Goal: Task Accomplishment & Management: Use online tool/utility

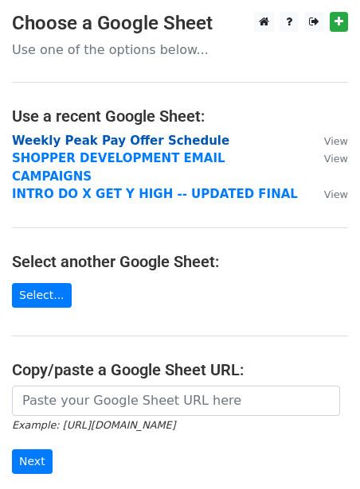
click at [103, 135] on strong "Weekly Peak Pay Offer Schedule" at bounding box center [120, 141] width 217 height 14
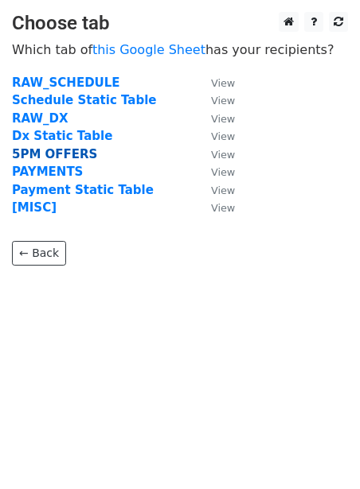
click at [64, 154] on strong "5PM OFFERS" at bounding box center [54, 154] width 85 height 14
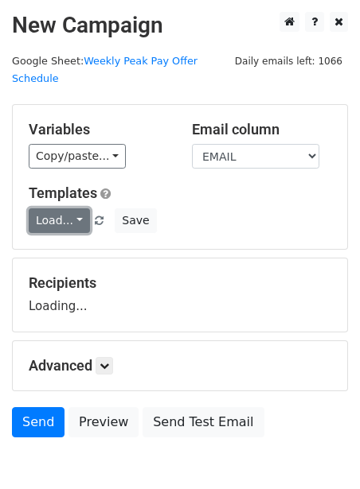
click at [50, 208] on link "Load..." at bounding box center [59, 220] width 61 height 25
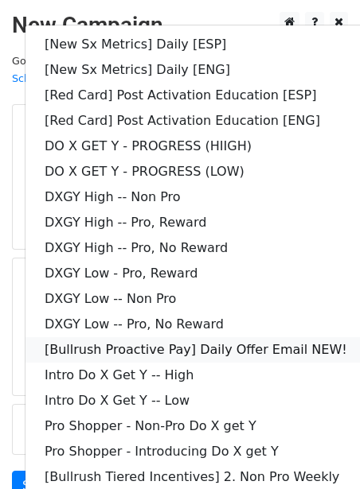
click at [73, 337] on link "[Bullrush Proactive Pay] Daily Offer Email NEW!" at bounding box center [229, 349] width 408 height 25
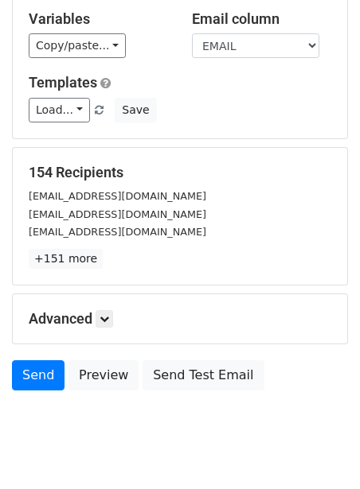
scroll to position [129, 0]
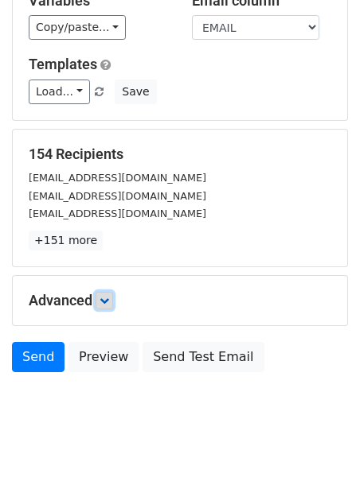
click at [104, 296] on icon at bounding box center [104, 301] width 10 height 10
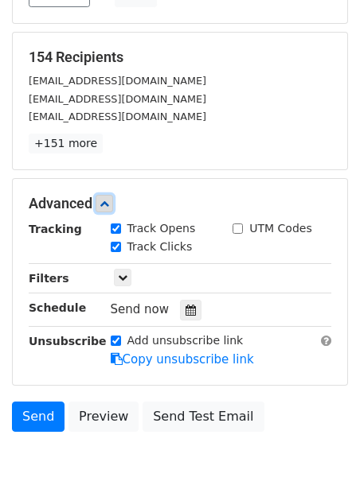
scroll to position [242, 0]
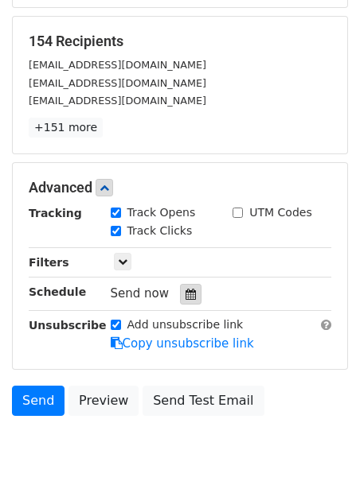
click at [180, 284] on div at bounding box center [190, 294] width 21 height 21
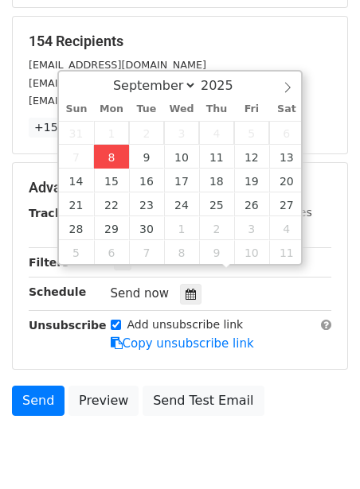
type input "2025-09-08 12:00"
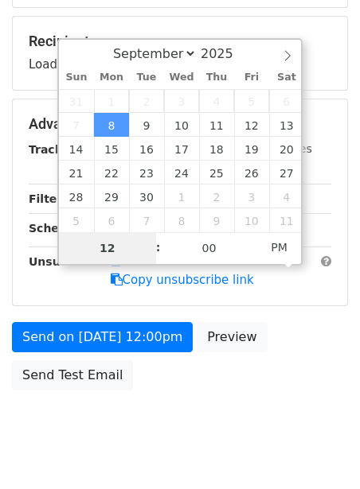
type input "2"
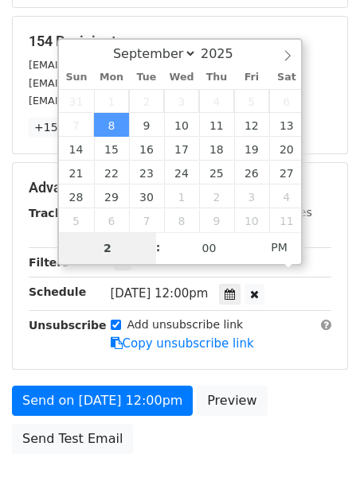
type input "2025-09-08 14:00"
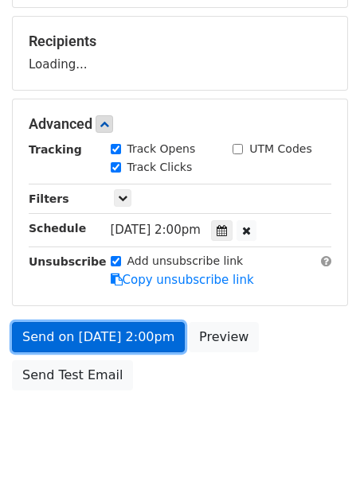
click at [56, 321] on form "Variables Copy/paste... {{STARTING_POINT_NAME}} {{STARTING_POINT_ID}} {{DAY_OF_…" at bounding box center [180, 130] width 336 height 536
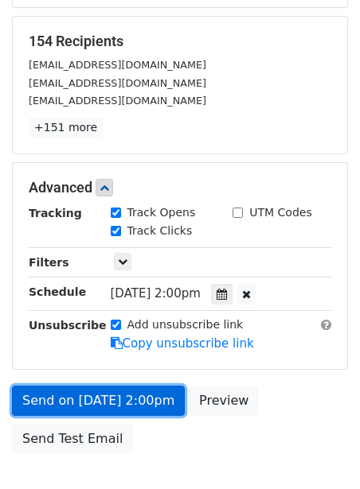
click at [39, 386] on link "Send on Sep 8 at 2:00pm" at bounding box center [98, 401] width 173 height 30
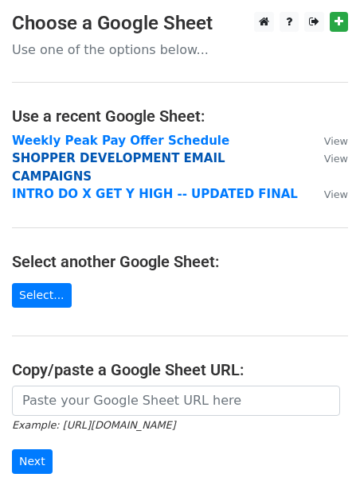
click at [45, 156] on strong "SHOPPER DEVELOPMENT EMAIL CAMPAIGNS" at bounding box center [118, 167] width 213 height 33
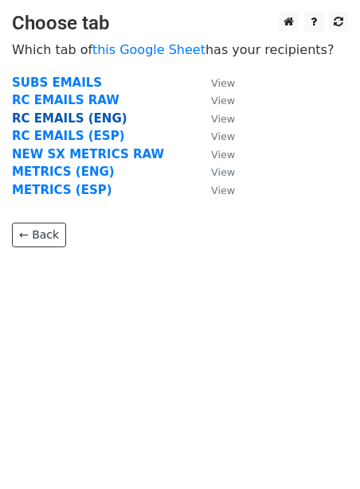
click at [64, 117] on strong "RC EMAILS (ENG)" at bounding box center [69, 118] width 115 height 14
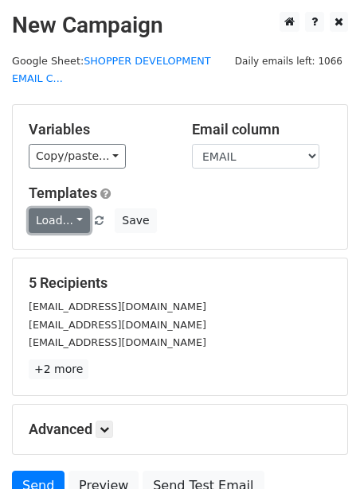
click at [49, 221] on link "Load..." at bounding box center [59, 220] width 61 height 25
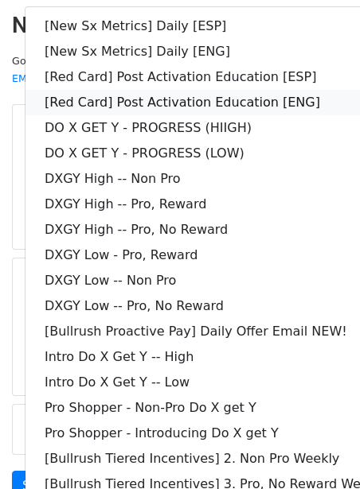
click at [100, 96] on link "[Red Card] Post Activation Education [ENG]" at bounding box center [229, 102] width 408 height 25
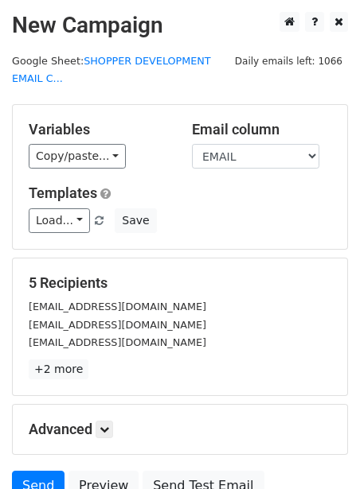
scroll to position [146, 0]
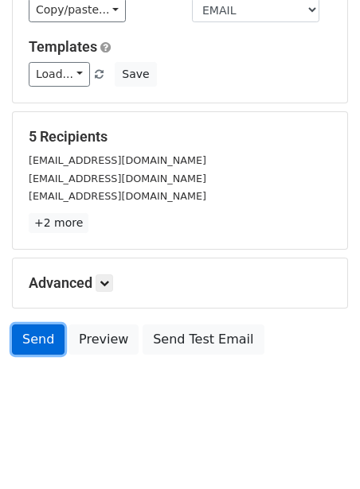
click at [39, 330] on link "Send" at bounding box center [38, 340] width 52 height 30
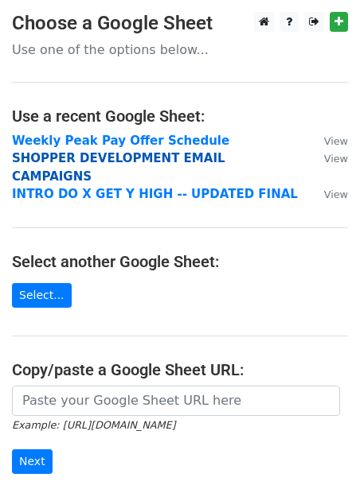
click at [31, 159] on strong "SHOPPER DEVELOPMENT EMAIL CAMPAIGNS" at bounding box center [118, 167] width 213 height 33
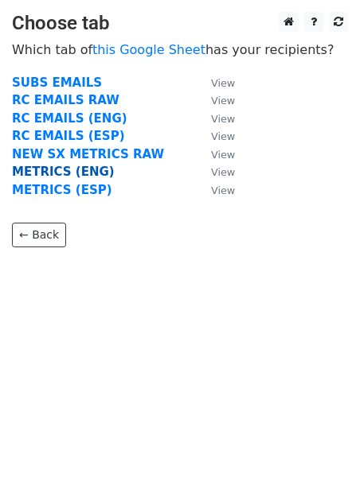
click at [34, 167] on strong "METRICS (ENG)" at bounding box center [63, 172] width 103 height 14
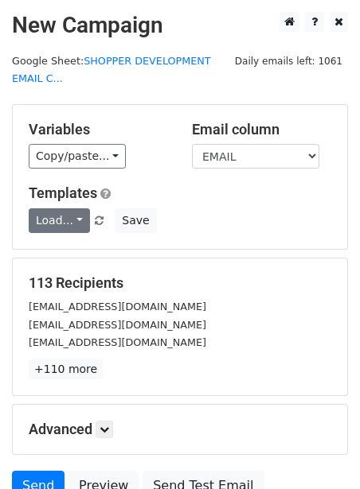
click at [41, 218] on link "Load..." at bounding box center [59, 220] width 61 height 25
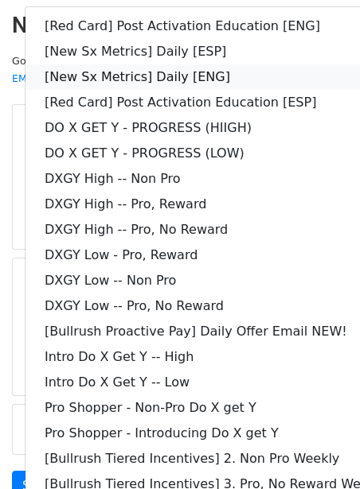
click at [141, 70] on link "[New Sx Metrics] Daily [ENG]" at bounding box center [229, 76] width 408 height 25
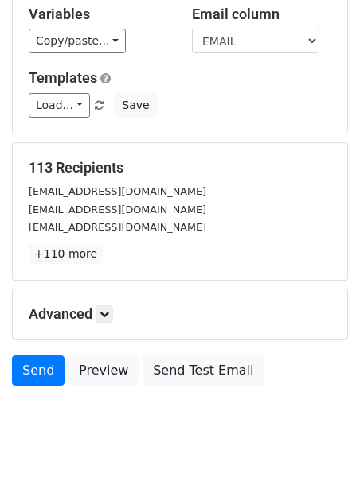
scroll to position [146, 0]
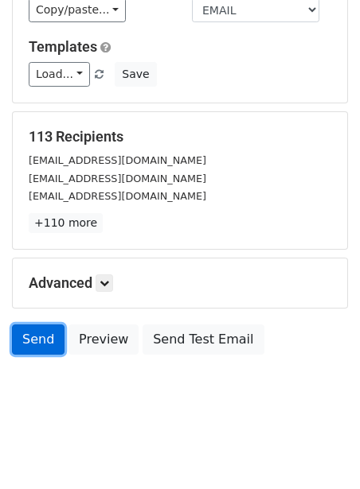
click at [37, 335] on link "Send" at bounding box center [38, 340] width 52 height 30
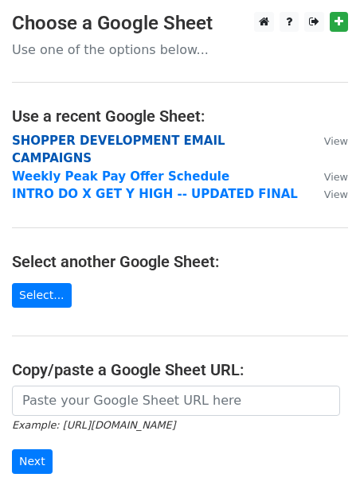
click at [101, 137] on strong "SHOPPER DEVELOPMENT EMAIL CAMPAIGNS" at bounding box center [118, 150] width 213 height 33
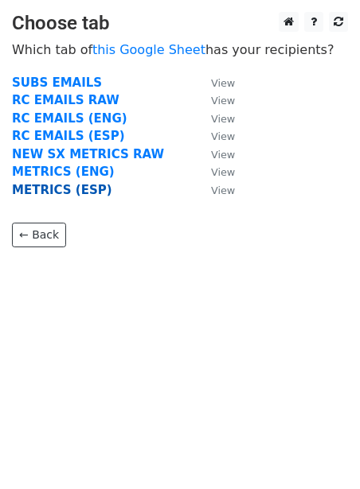
click at [75, 184] on strong "METRICS (ESP)" at bounding box center [62, 190] width 100 height 14
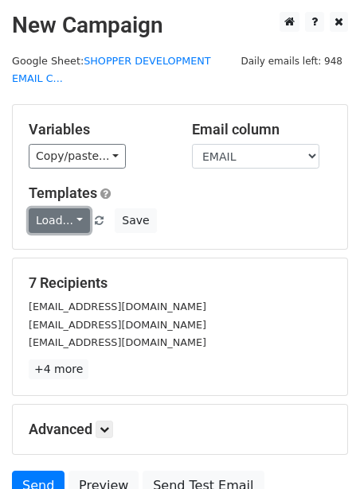
click at [64, 214] on link "Load..." at bounding box center [59, 220] width 61 height 25
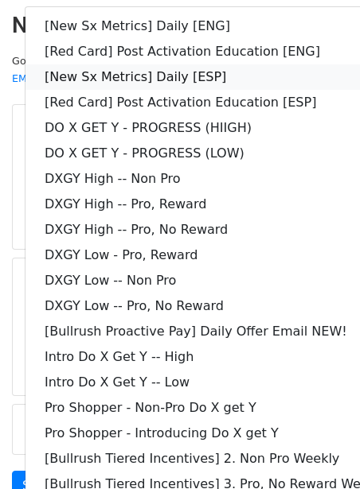
click at [109, 76] on link "[New Sx Metrics] Daily [ESP]" at bounding box center [229, 76] width 408 height 25
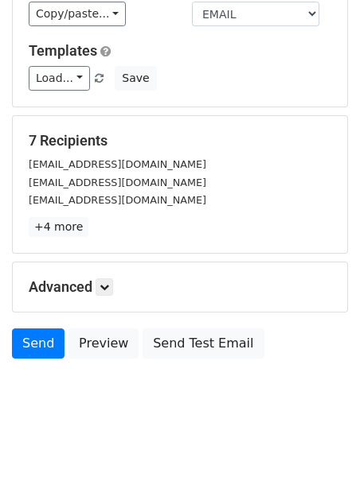
scroll to position [145, 0]
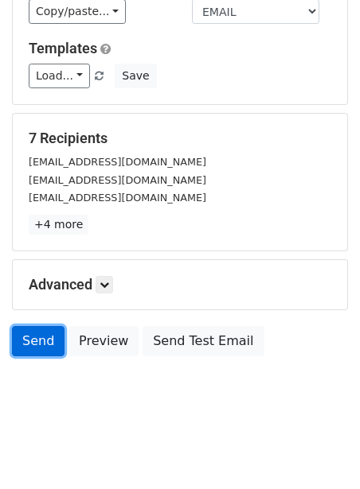
click at [37, 342] on link "Send" at bounding box center [38, 341] width 52 height 30
